Goal: Information Seeking & Learning: Learn about a topic

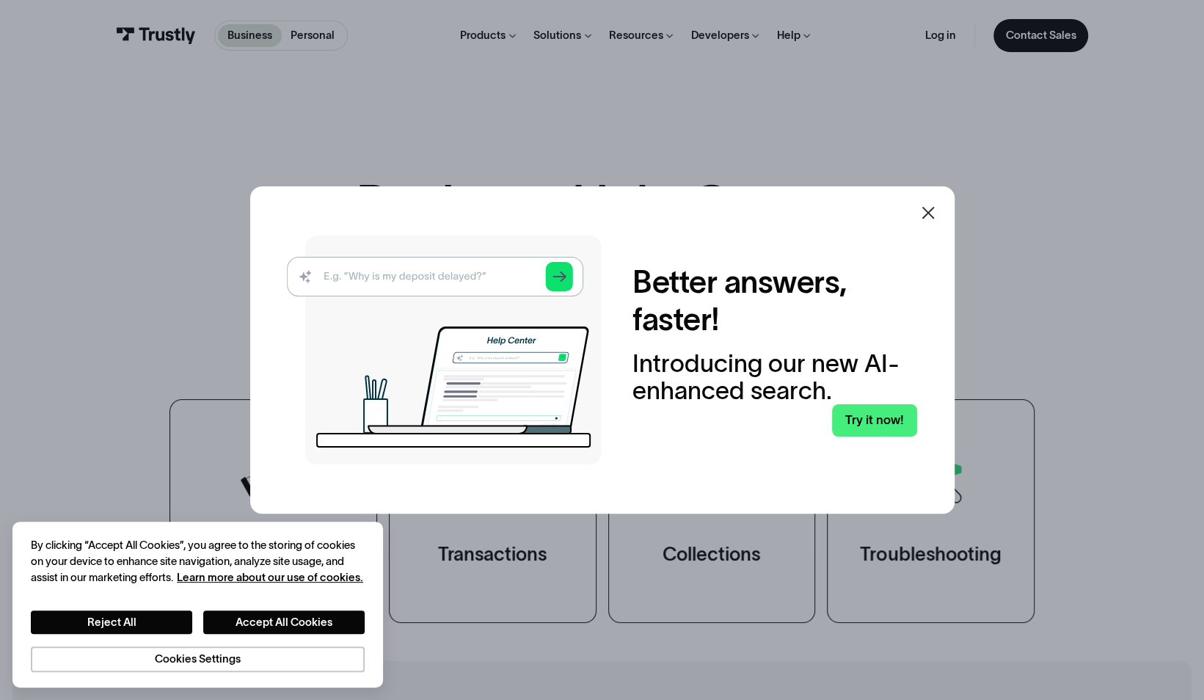
click at [937, 204] on icon at bounding box center [929, 213] width 18 height 18
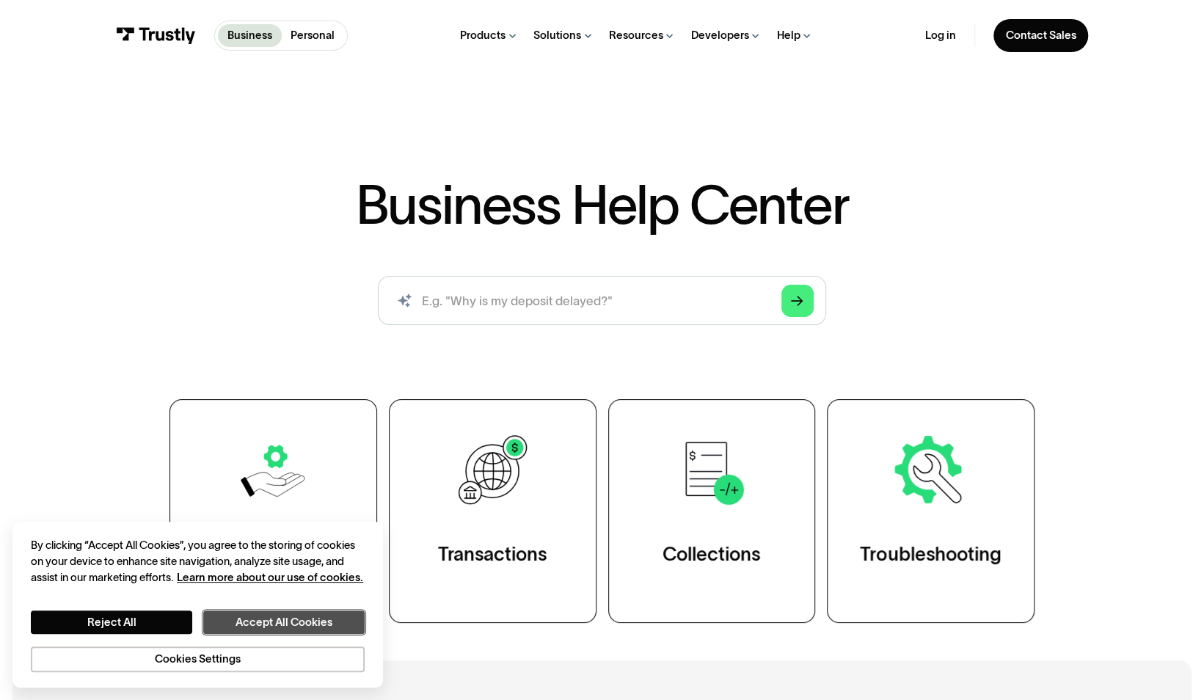
click at [257, 619] on button "Accept All Cookies" at bounding box center [283, 622] width 161 height 23
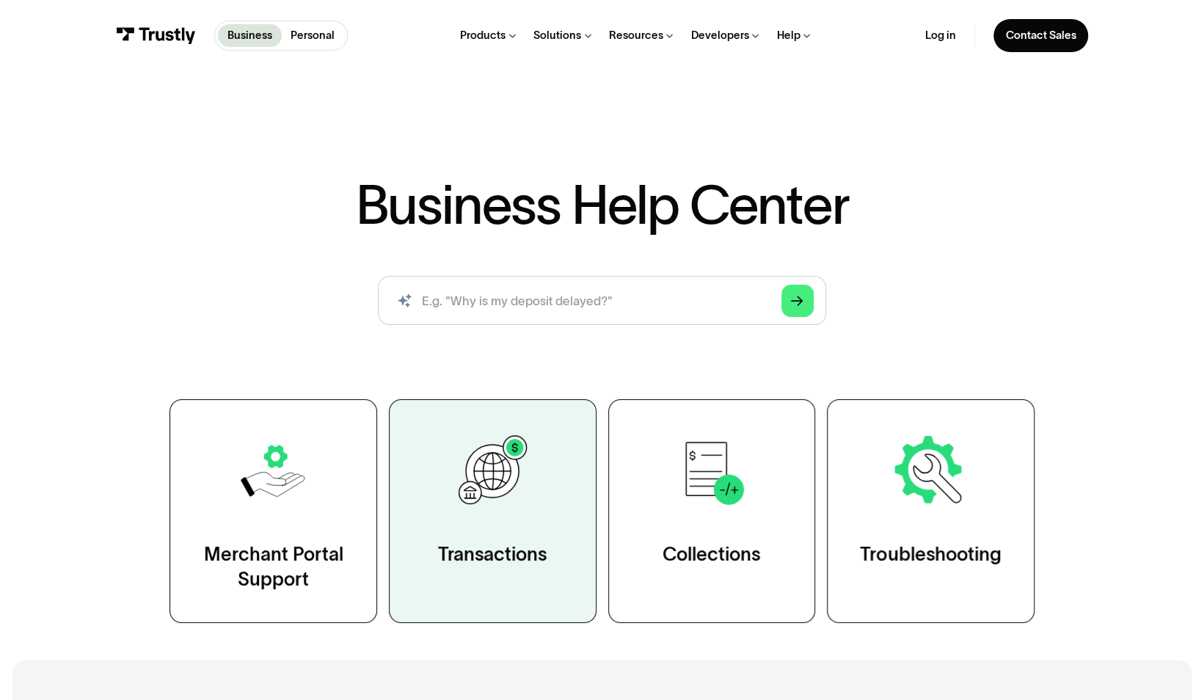
click at [534, 539] on link "Transactions" at bounding box center [493, 511] width 208 height 224
